Goal: Check status

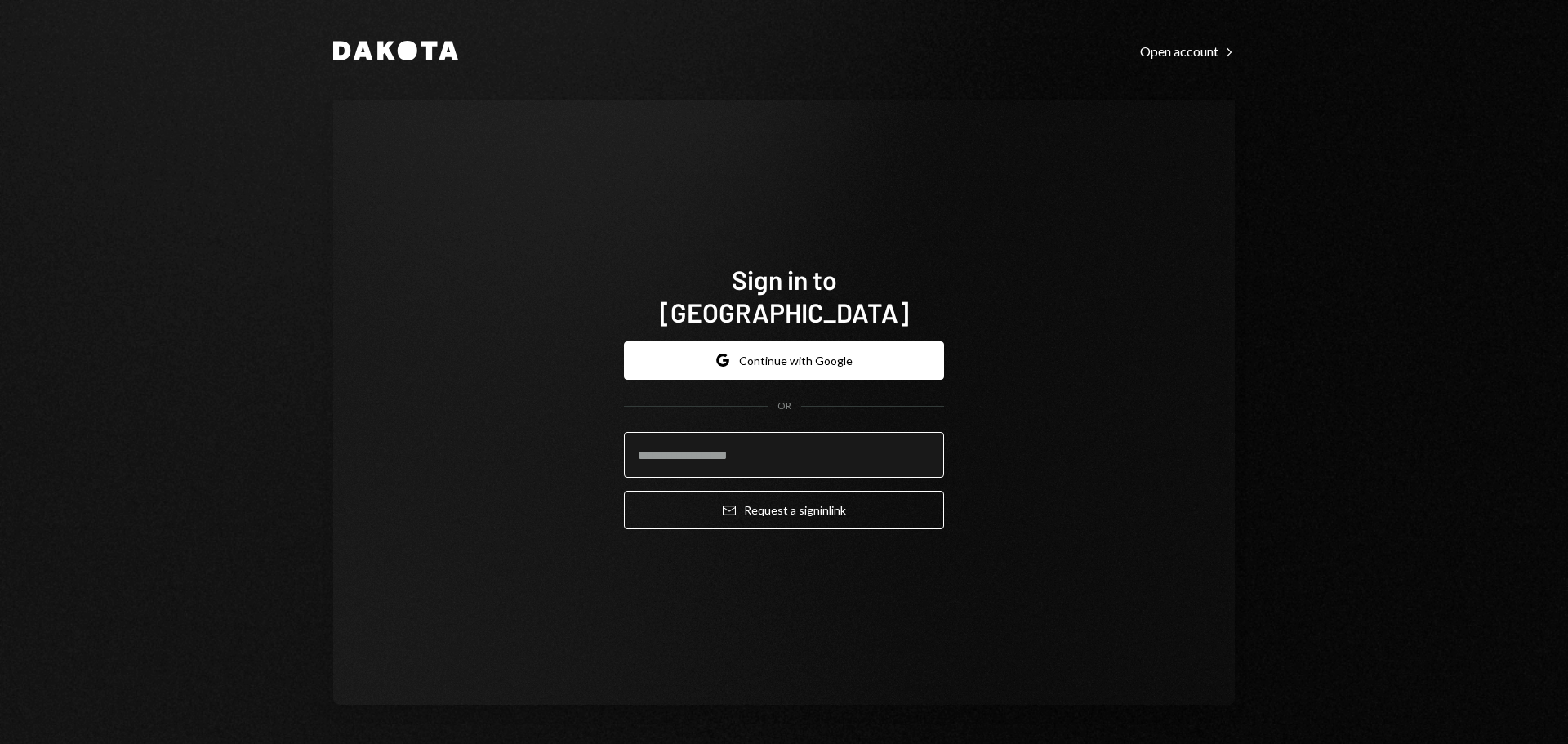
click at [838, 450] on input "email" at bounding box center [784, 455] width 320 height 46
type input "**********"
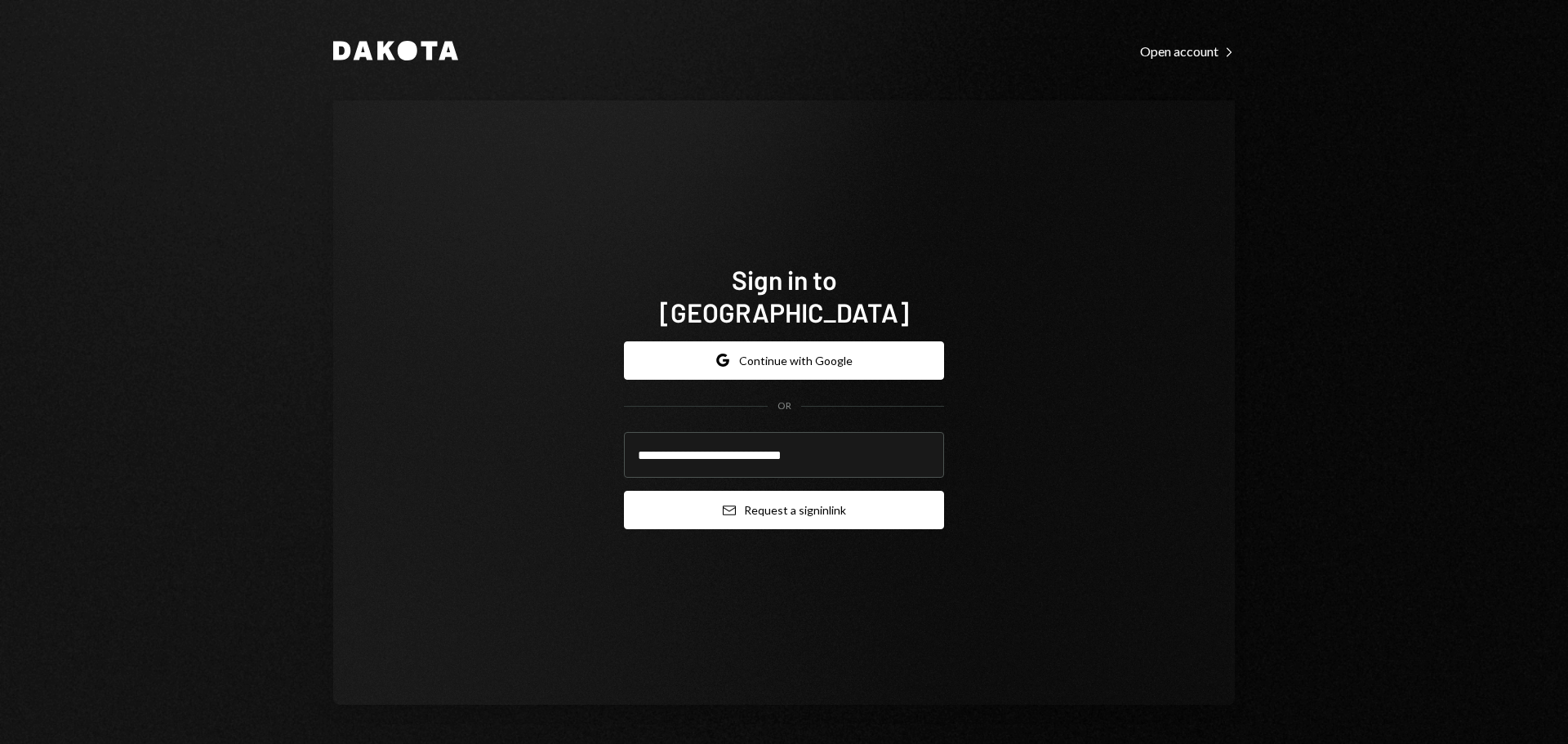
click at [838, 504] on button "Email Request a sign in link" at bounding box center [784, 509] width 320 height 38
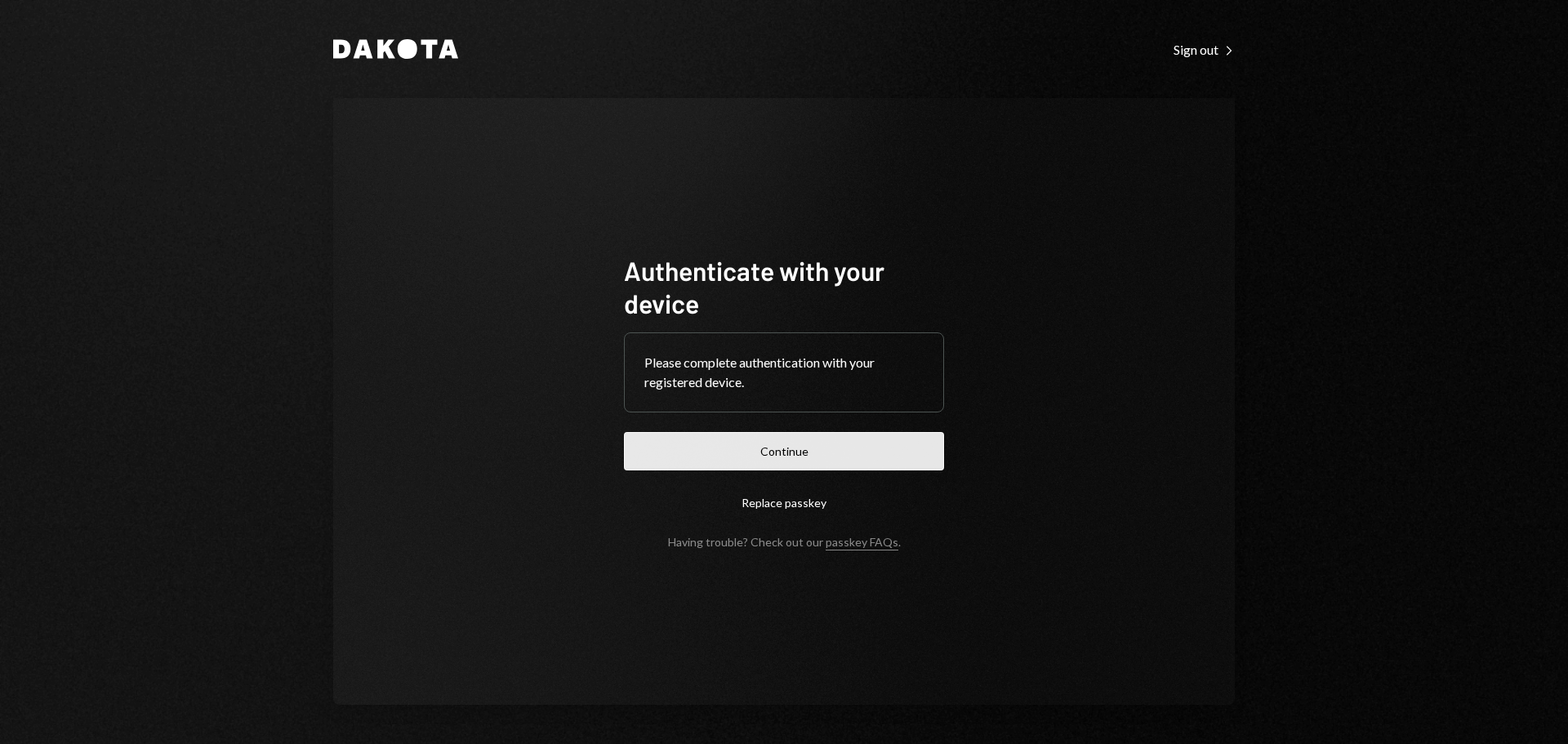
click at [701, 462] on button "Continue" at bounding box center [784, 450] width 320 height 38
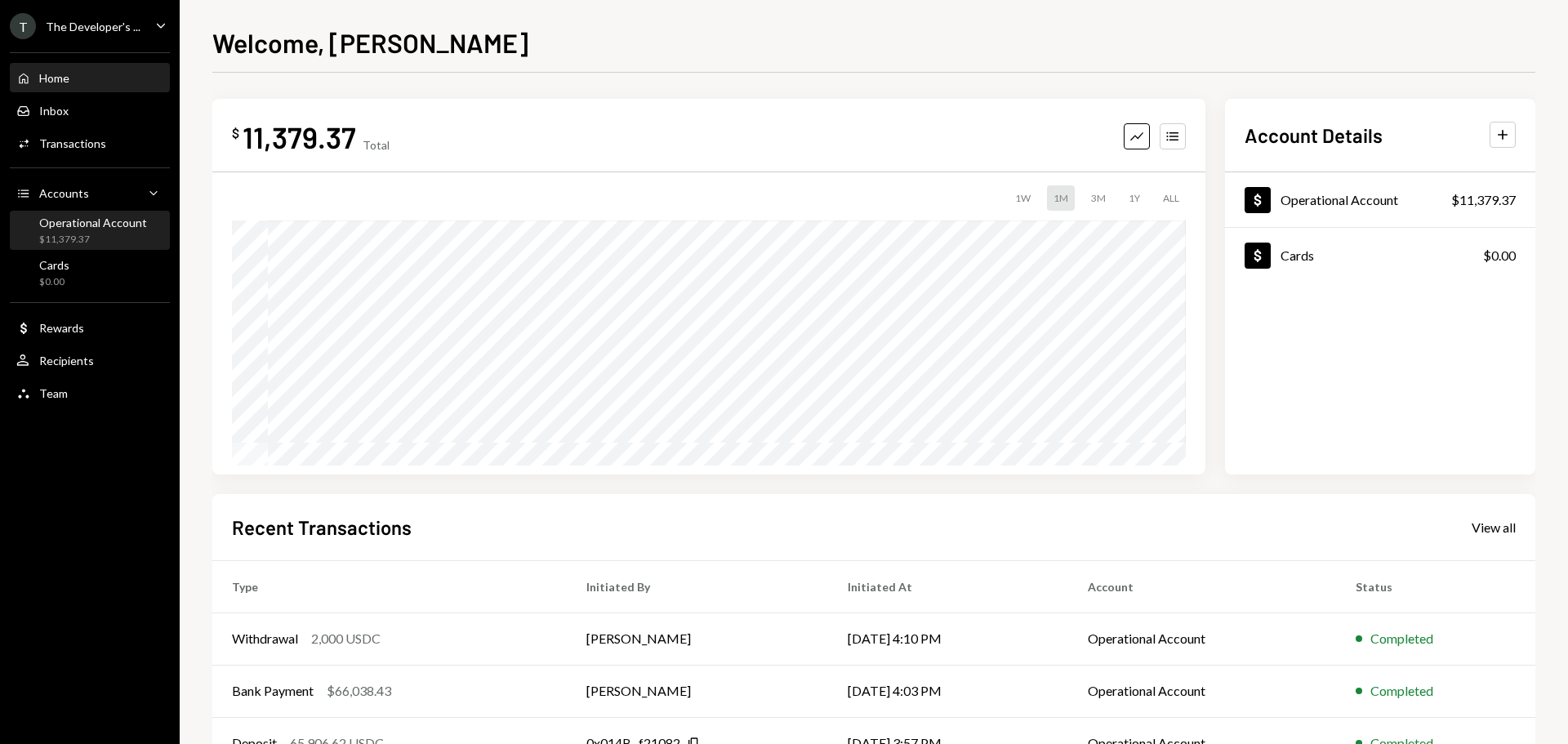
click at [126, 238] on div "$11,379.37" at bounding box center [93, 240] width 108 height 14
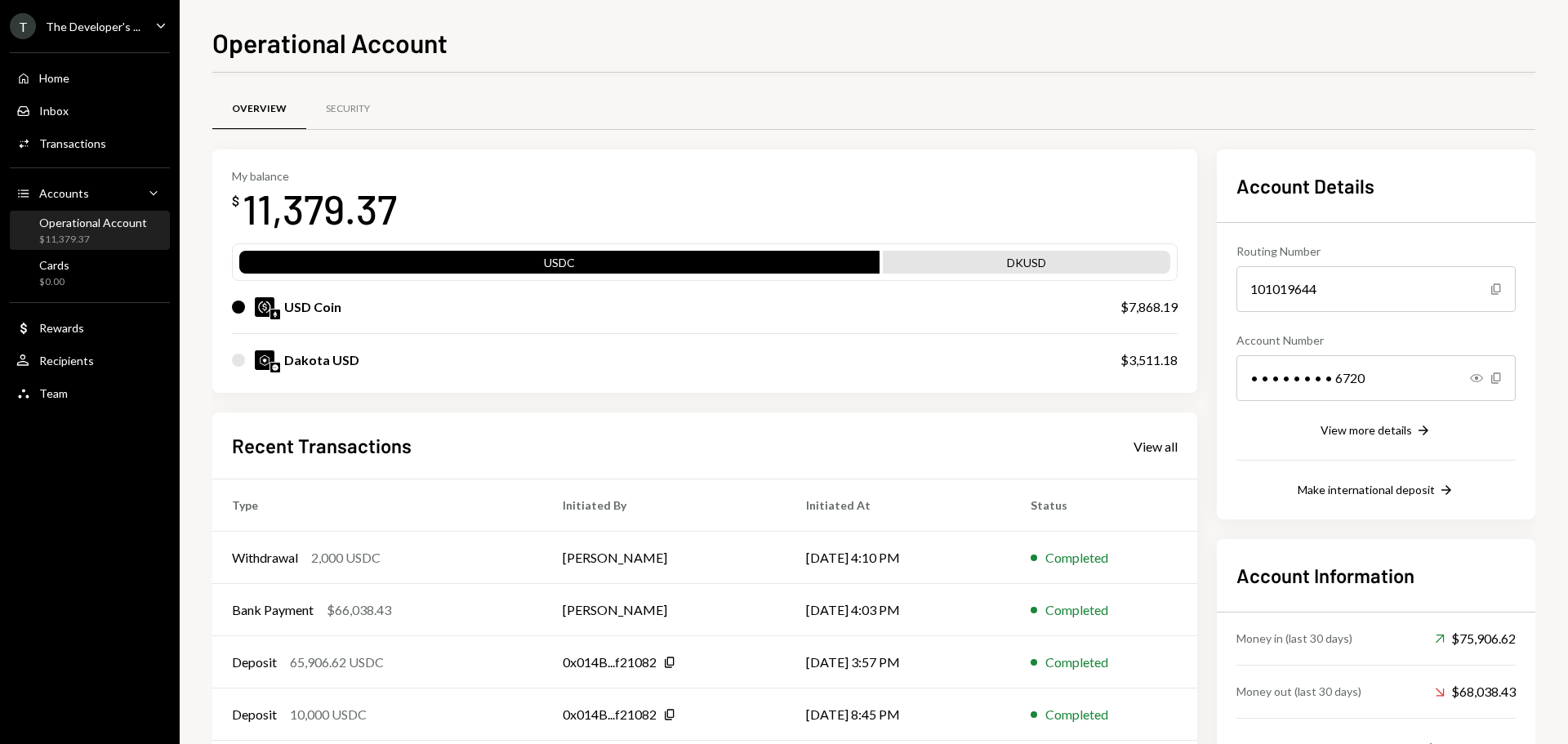
scroll to position [82, 0]
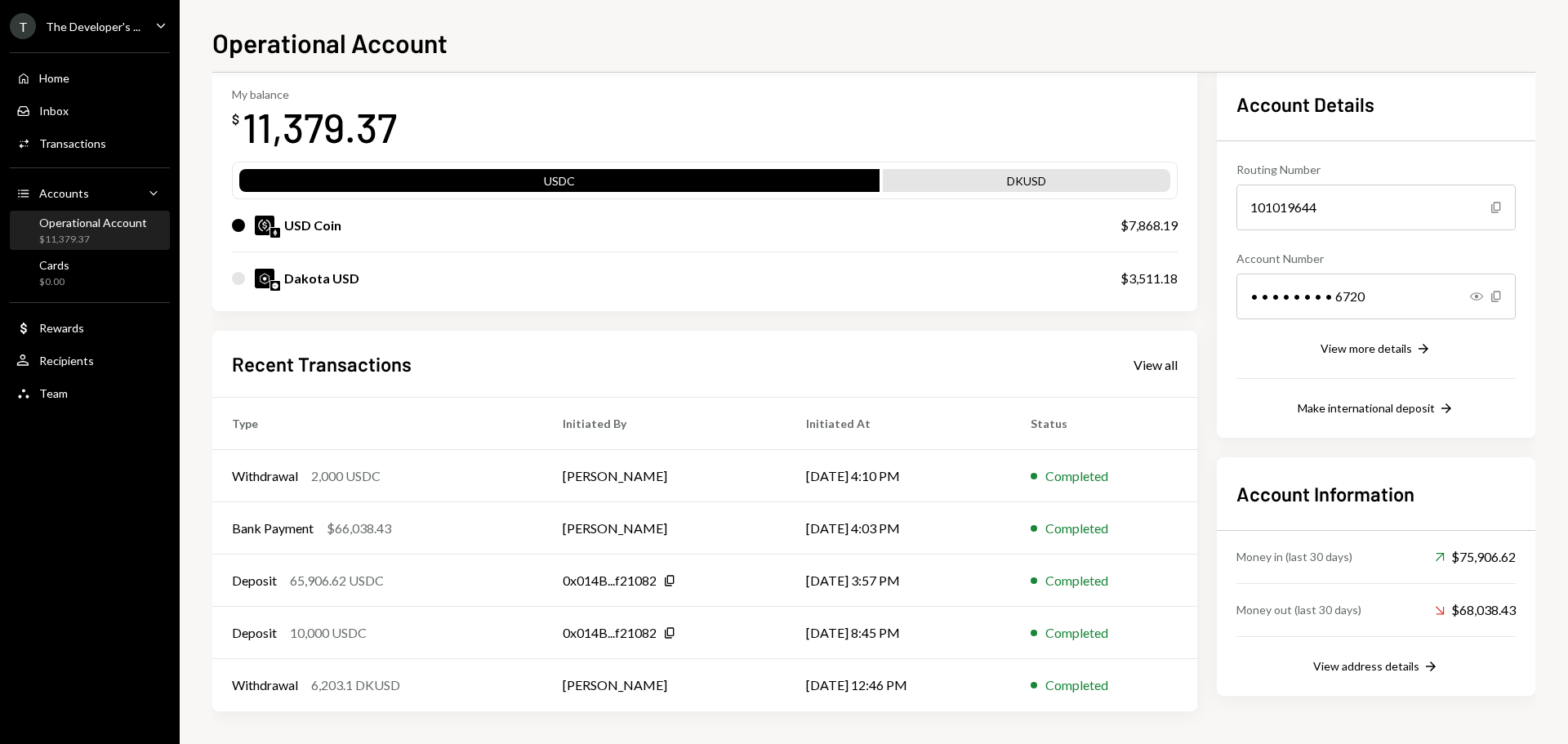
click at [47, 235] on div "$11,379.37" at bounding box center [93, 240] width 108 height 14
click at [73, 143] on div "Transactions" at bounding box center [73, 143] width 67 height 14
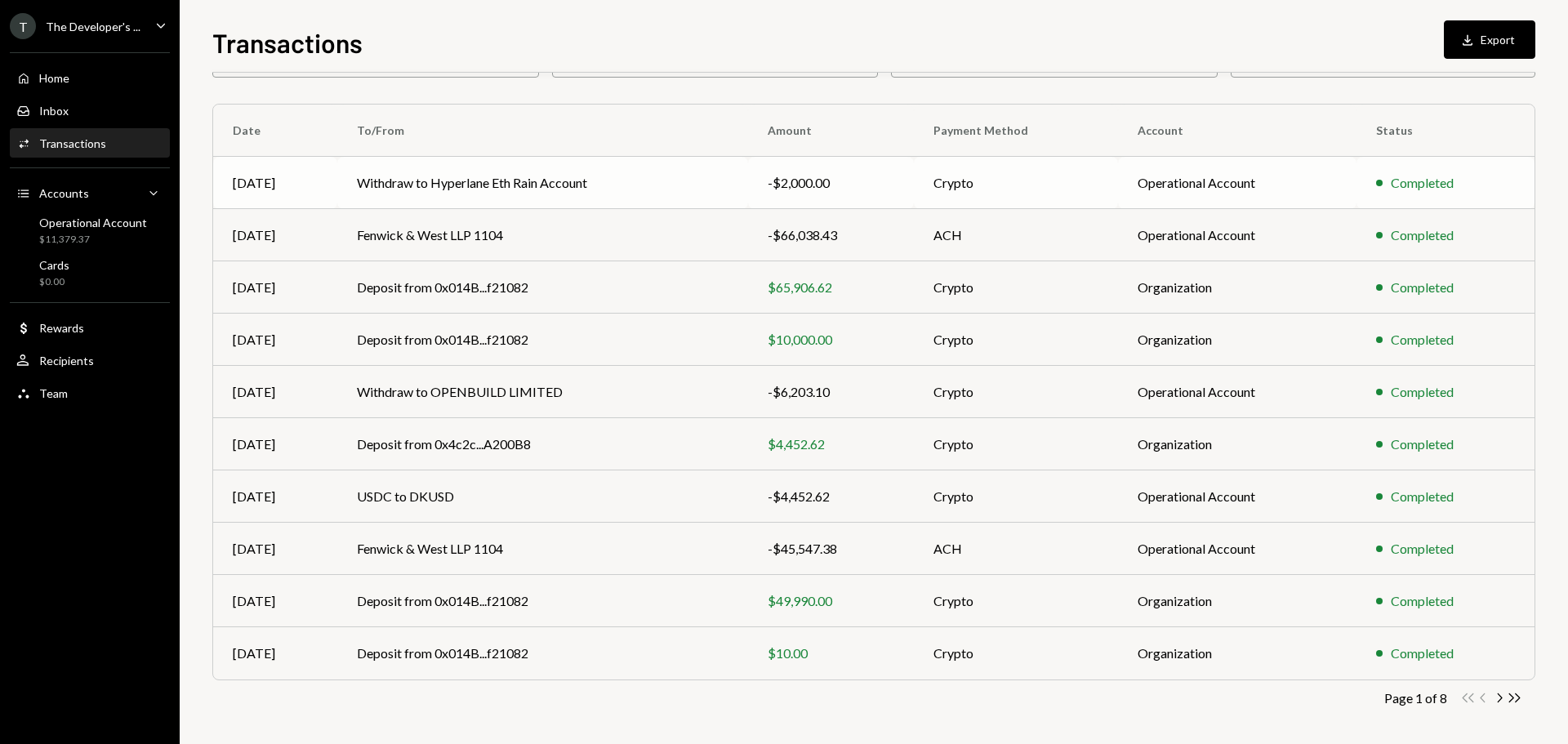
scroll to position [109, 0]
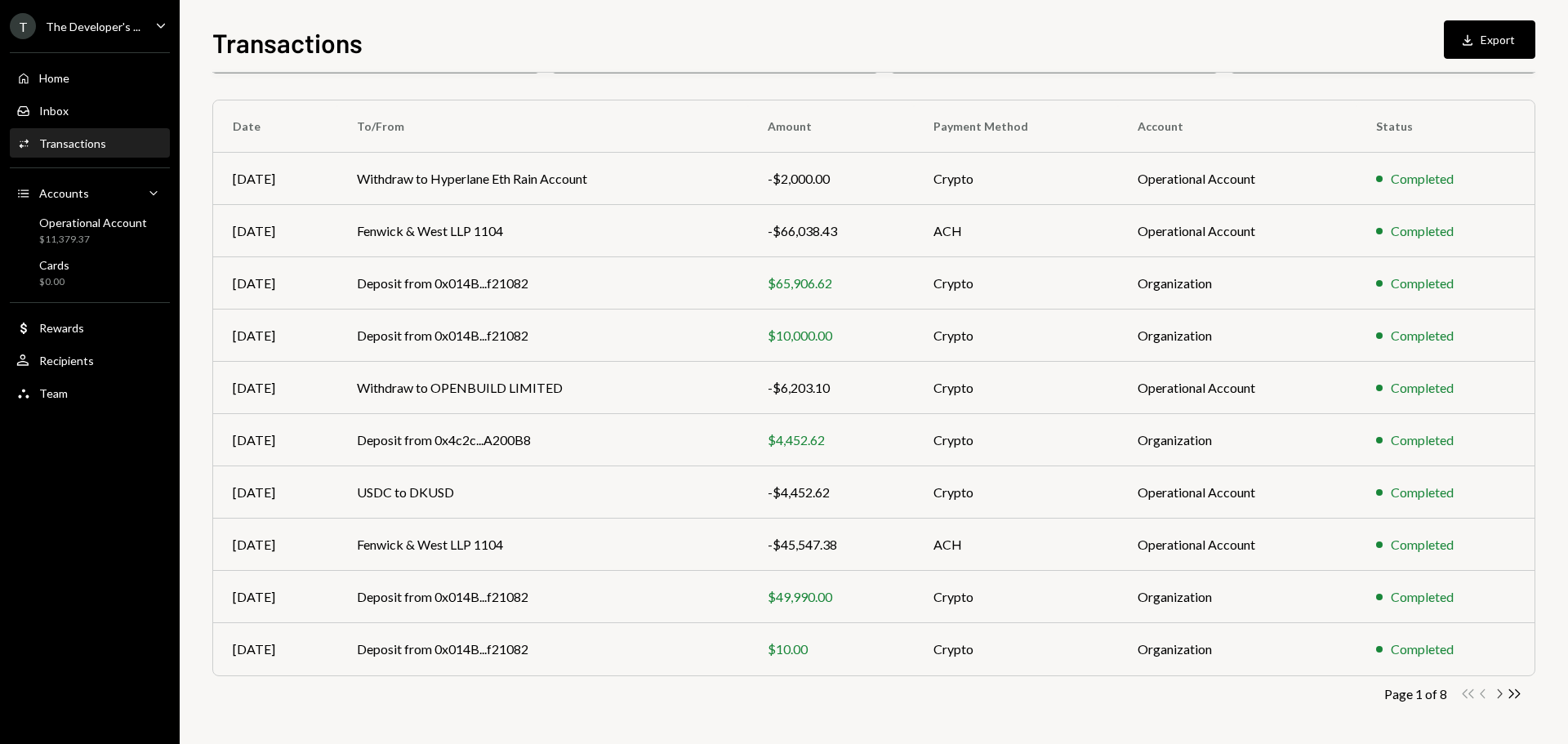
click at [1500, 693] on icon "Chevron Right" at bounding box center [1498, 693] width 16 height 16
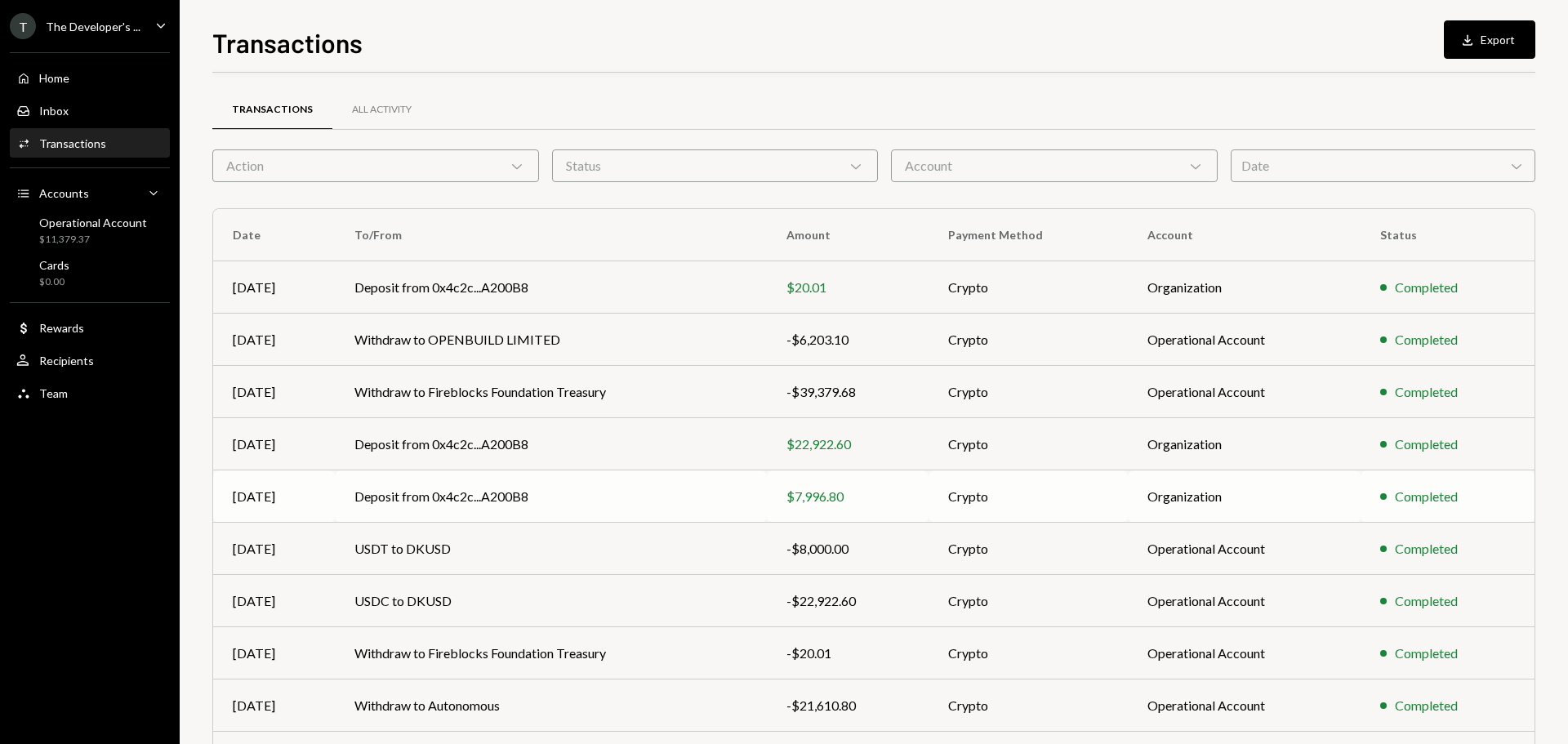
scroll to position [82, 0]
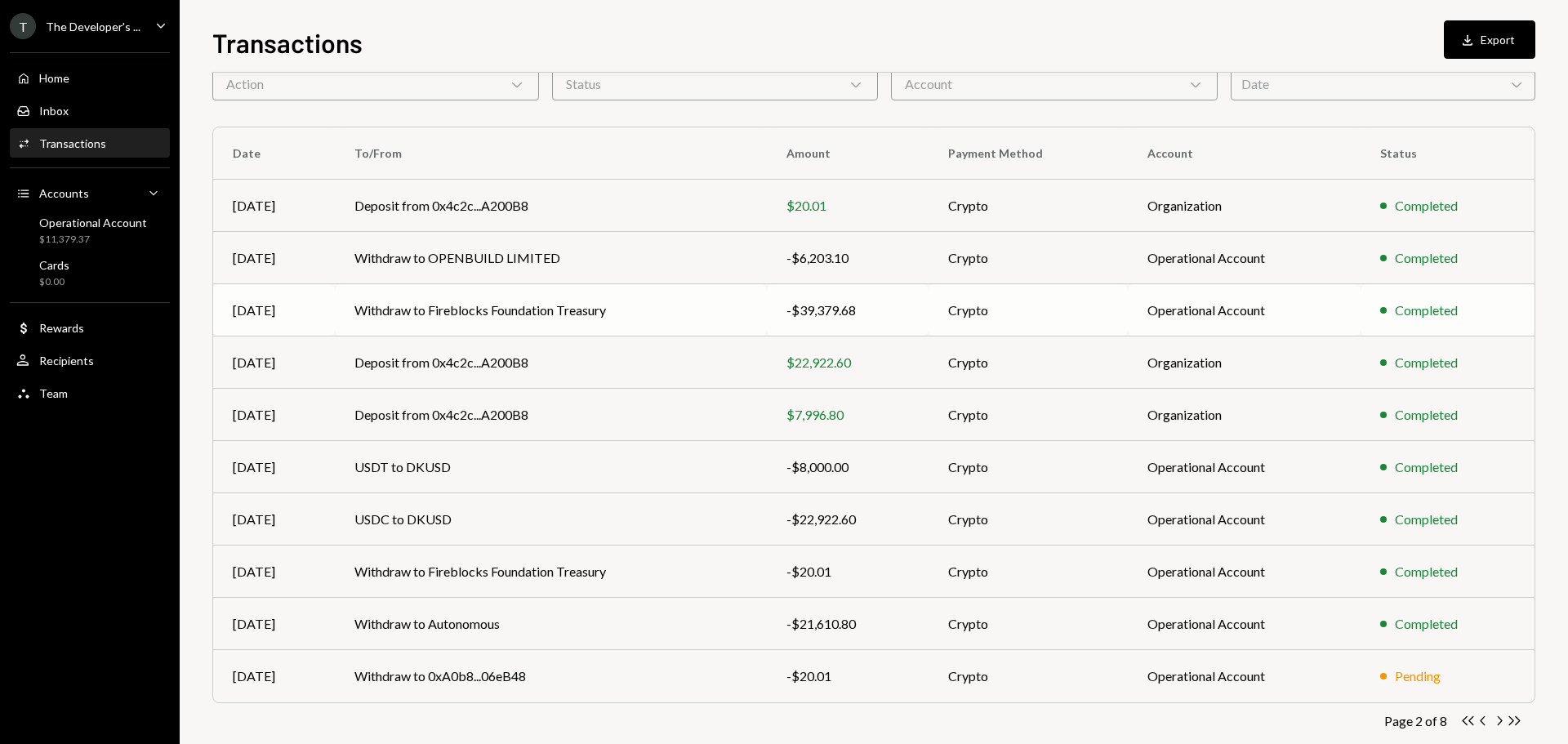
click at [575, 334] on td "Withdraw to Fireblocks Foundation Treasury" at bounding box center [550, 310] width 432 height 52
